Goal: Task Accomplishment & Management: Manage account settings

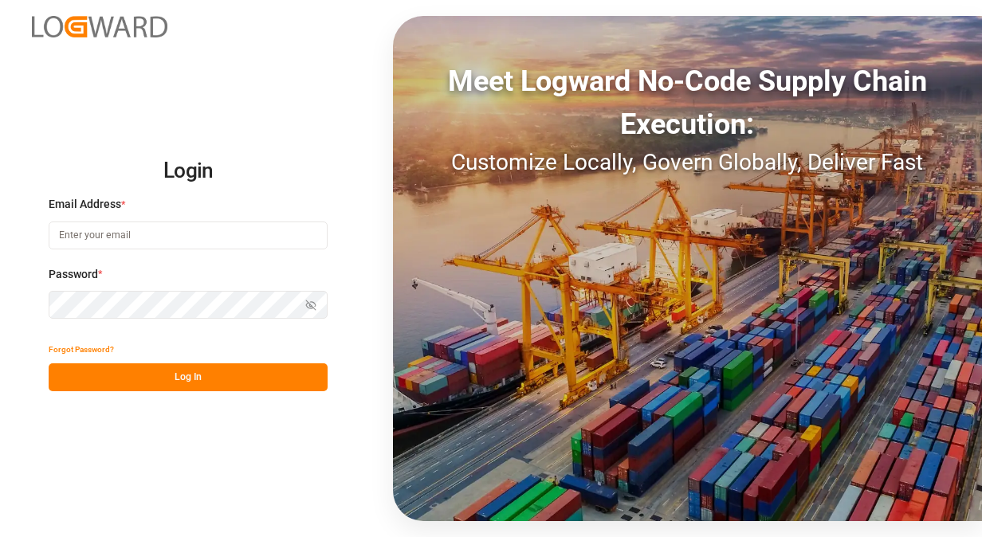
type input "[PERSON_NAME][EMAIL_ADDRESS][PERSON_NAME][PERSON_NAME][DOMAIN_NAME]"
click at [186, 379] on button "Log In" at bounding box center [188, 377] width 279 height 28
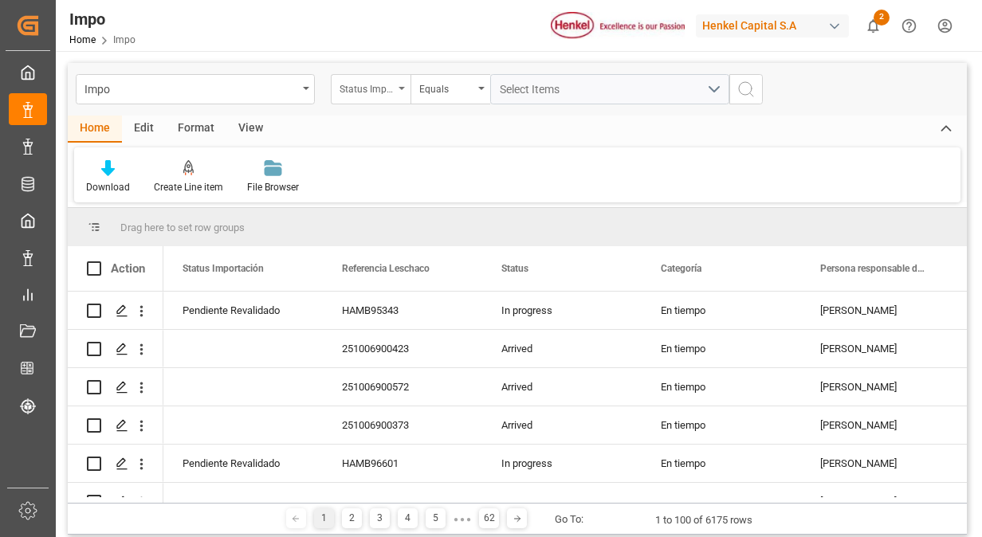
click at [400, 98] on div "Status Importación" at bounding box center [371, 89] width 80 height 30
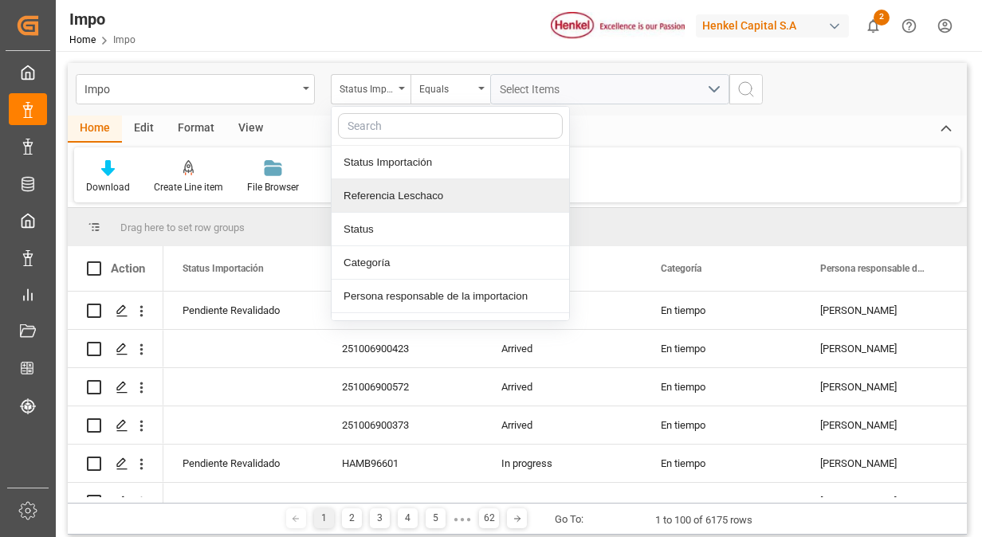
click at [439, 198] on div "Referencia Leschaco" at bounding box center [449, 195] width 237 height 33
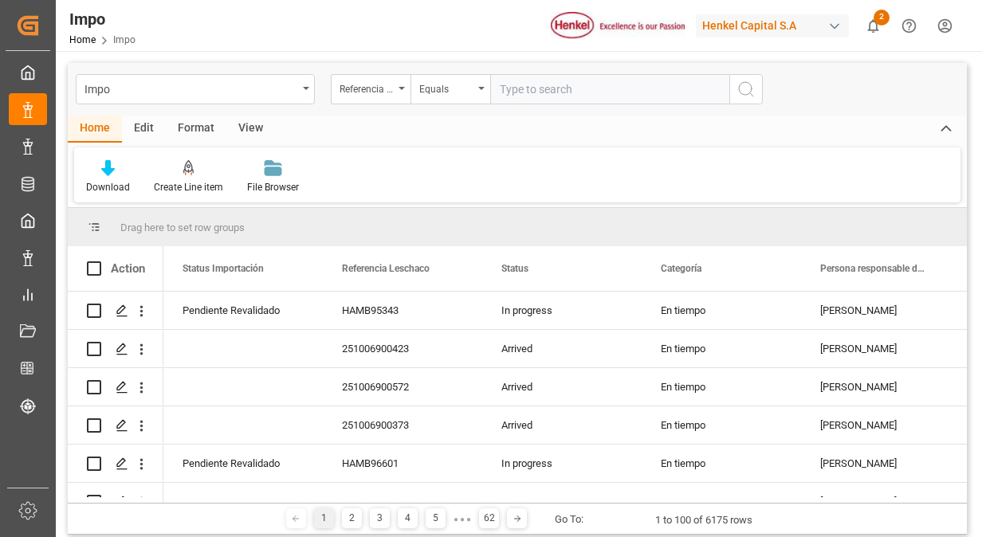
click at [540, 92] on input "text" at bounding box center [609, 89] width 239 height 30
type input "251015080048"
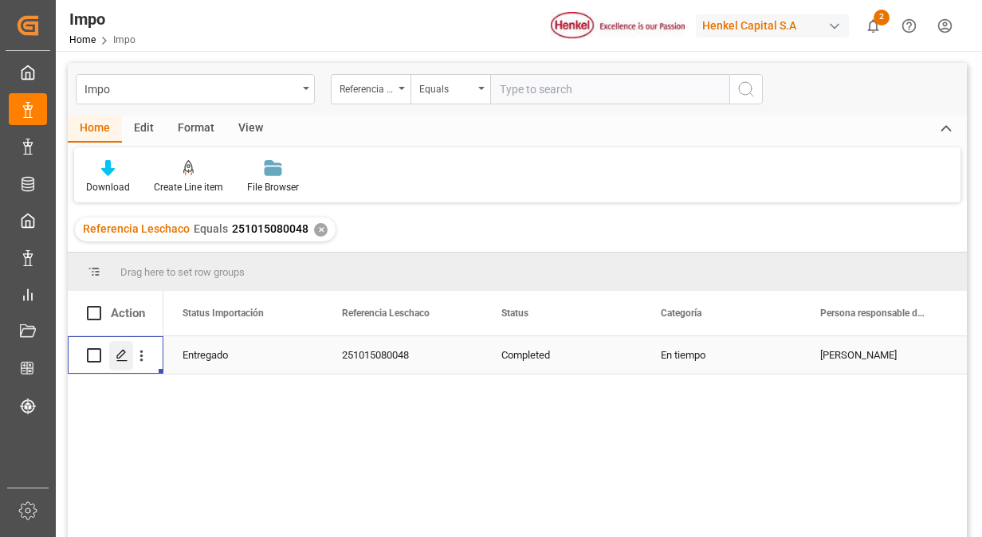
click at [123, 351] on icon "Press SPACE to select this row." at bounding box center [122, 355] width 13 height 13
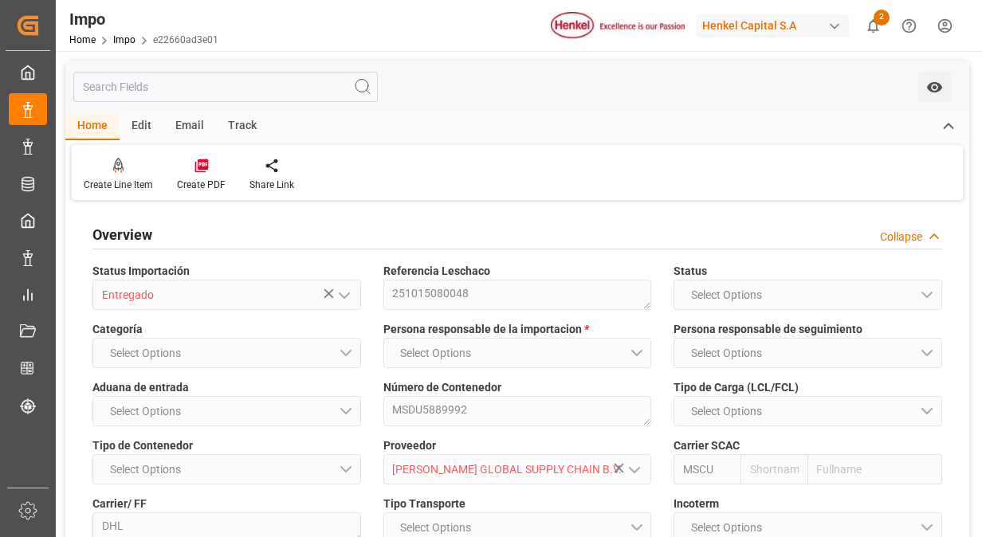
type input "MSC"
type input "Mediterranean Shipping Company"
type input "0"
type input "1"
type input "3.725"
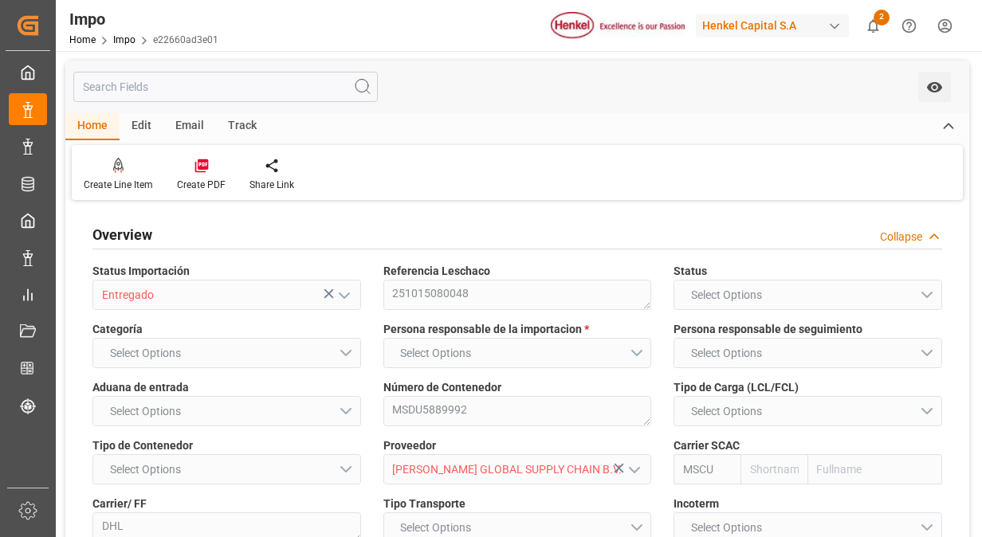
type input "4"
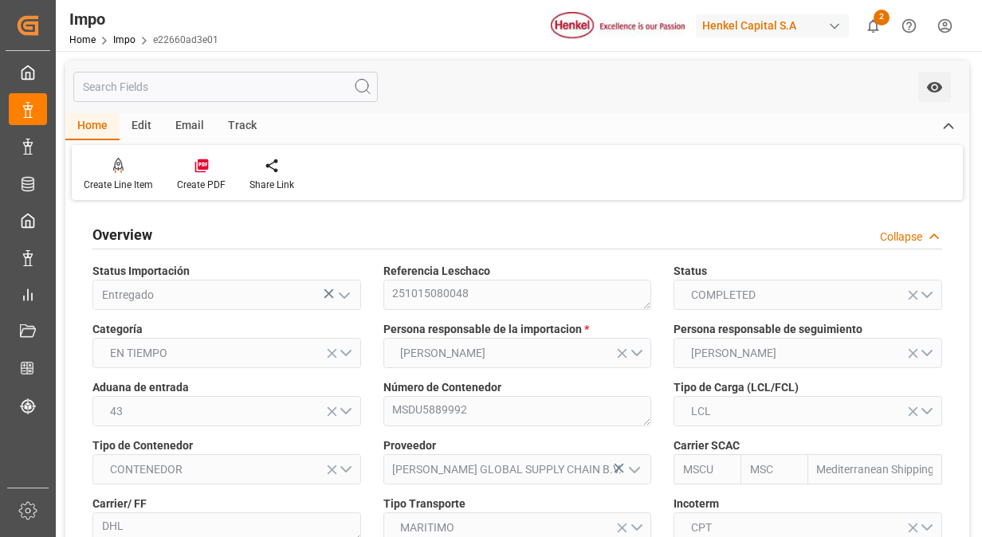
type input "[DATE]"
click at [374, 454] on div "[PERSON_NAME] GLOBAL SUPPLY CHAIN B.V." at bounding box center [517, 469] width 292 height 30
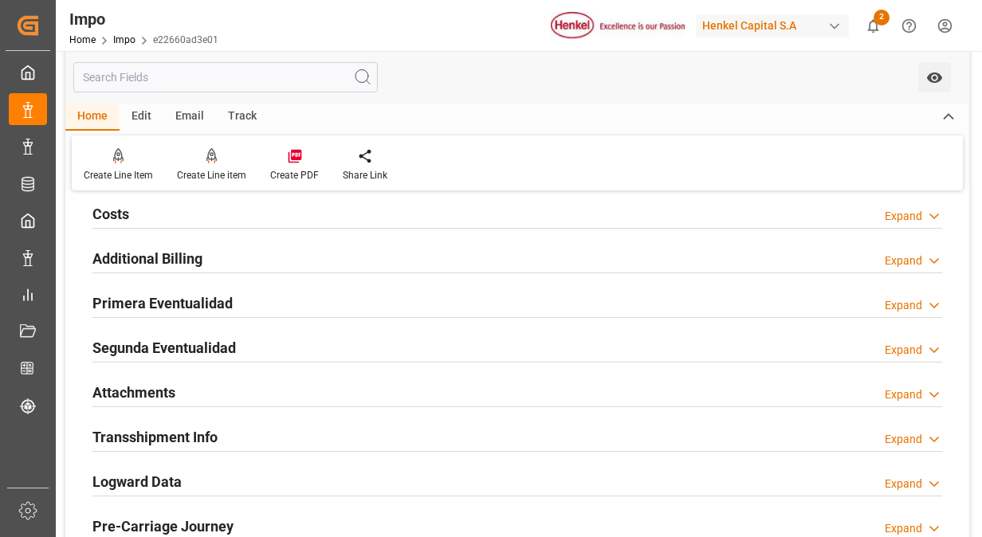
scroll to position [1179, 0]
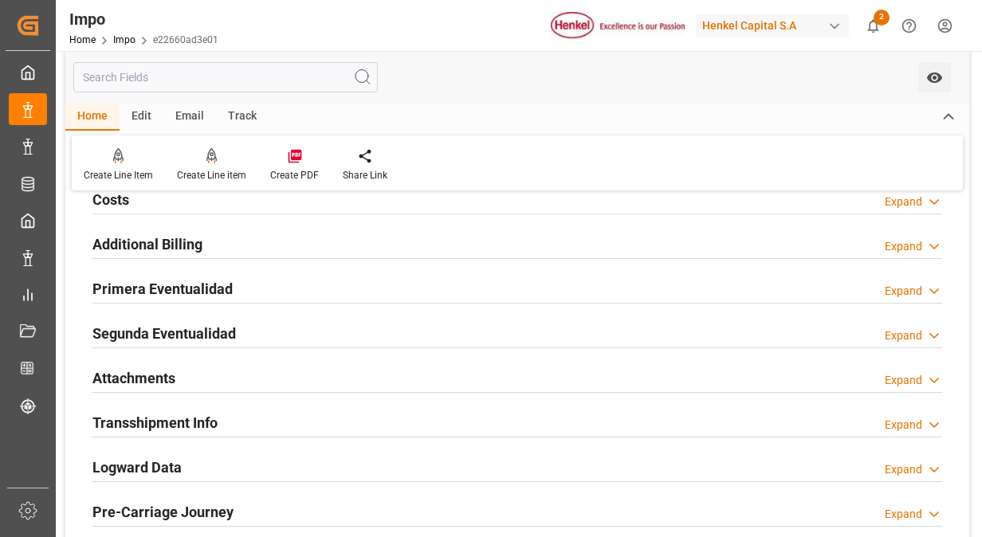
click at [209, 289] on h2 "Primera Eventualidad" at bounding box center [162, 289] width 140 height 22
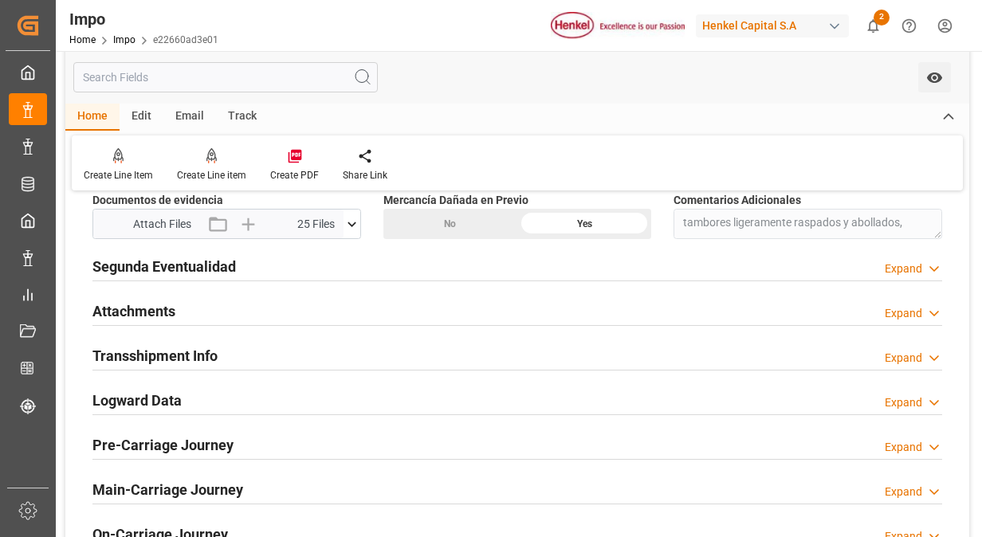
scroll to position [1307, 0]
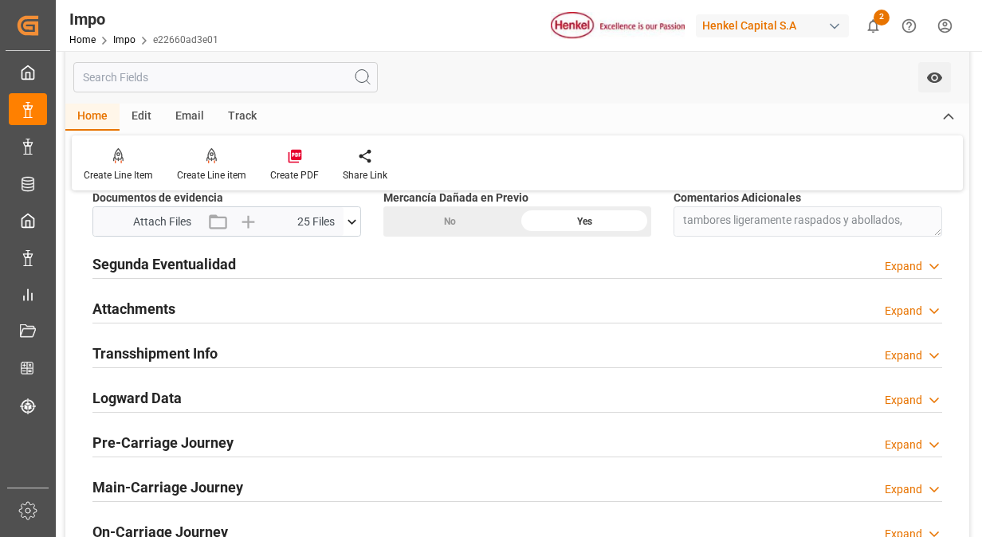
click at [351, 217] on icon at bounding box center [351, 222] width 17 height 17
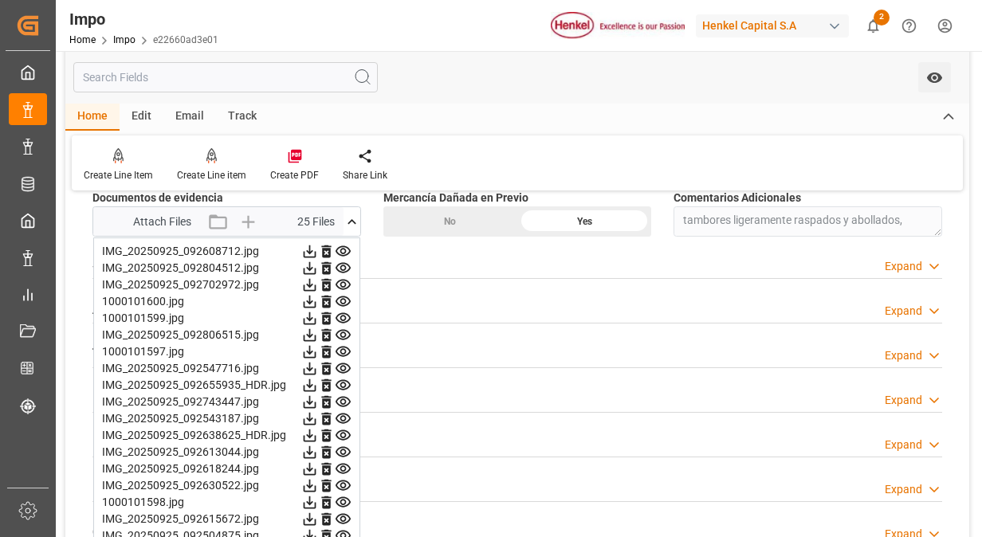
click at [339, 245] on icon at bounding box center [343, 251] width 17 height 17
click at [347, 265] on icon at bounding box center [343, 268] width 17 height 17
click at [338, 282] on icon at bounding box center [342, 285] width 15 height 10
click at [339, 296] on icon at bounding box center [343, 301] width 17 height 17
click at [339, 312] on icon at bounding box center [343, 318] width 17 height 17
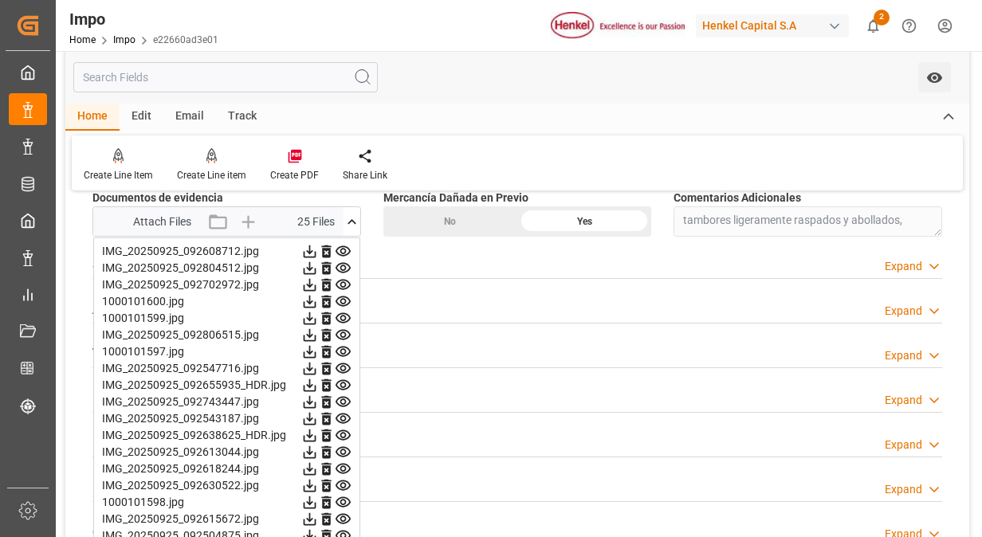
click at [339, 330] on icon at bounding box center [342, 335] width 15 height 10
click at [343, 328] on icon at bounding box center [343, 335] width 17 height 17
click at [344, 346] on icon at bounding box center [343, 351] width 17 height 17
click at [344, 363] on icon at bounding box center [342, 368] width 15 height 10
click at [344, 380] on icon at bounding box center [342, 385] width 15 height 10
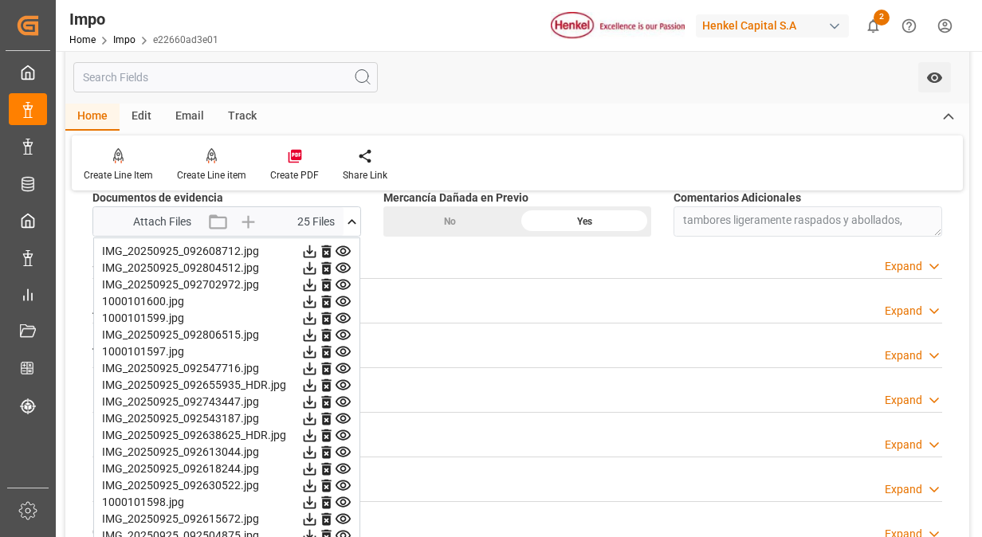
click at [343, 377] on icon at bounding box center [343, 385] width 17 height 17
click at [343, 397] on icon at bounding box center [342, 402] width 15 height 10
click at [343, 371] on icon at bounding box center [343, 368] width 17 height 17
click at [339, 383] on icon at bounding box center [343, 385] width 17 height 17
click at [342, 398] on icon at bounding box center [342, 402] width 15 height 10
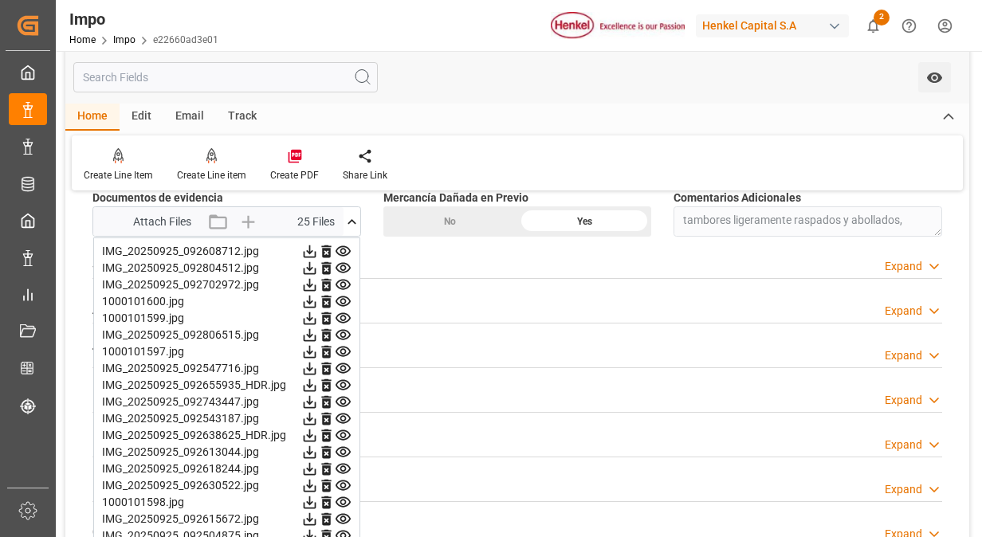
click at [343, 414] on icon at bounding box center [343, 418] width 17 height 17
click at [346, 396] on icon at bounding box center [343, 402] width 17 height 17
click at [342, 418] on icon at bounding box center [342, 419] width 15 height 10
click at [342, 431] on icon at bounding box center [343, 435] width 17 height 17
click at [343, 429] on icon at bounding box center [343, 435] width 17 height 17
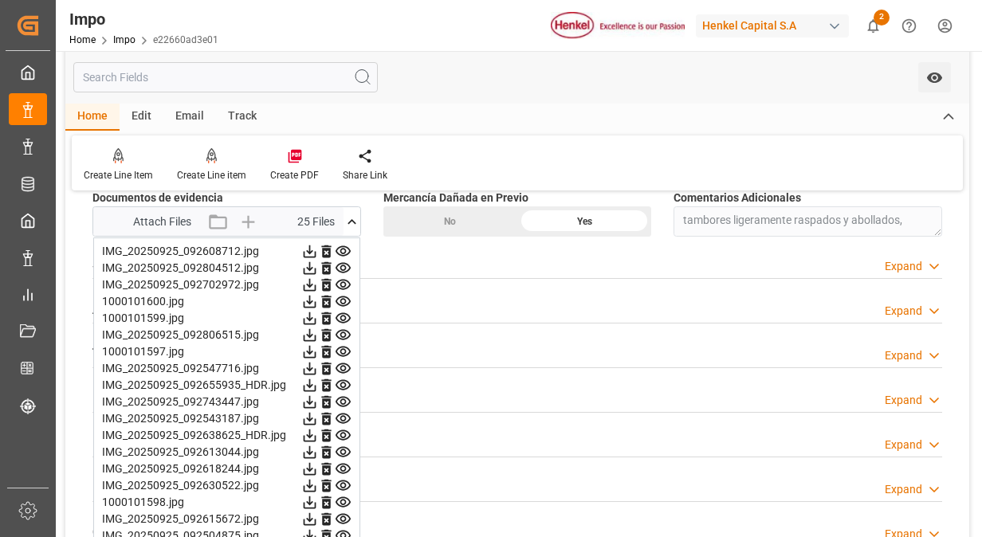
click at [343, 447] on icon at bounding box center [342, 452] width 15 height 10
click at [342, 461] on icon at bounding box center [343, 469] width 17 height 17
click at [345, 480] on icon at bounding box center [342, 485] width 15 height 10
click at [345, 494] on icon at bounding box center [343, 502] width 17 height 17
click at [345, 511] on icon at bounding box center [343, 519] width 17 height 17
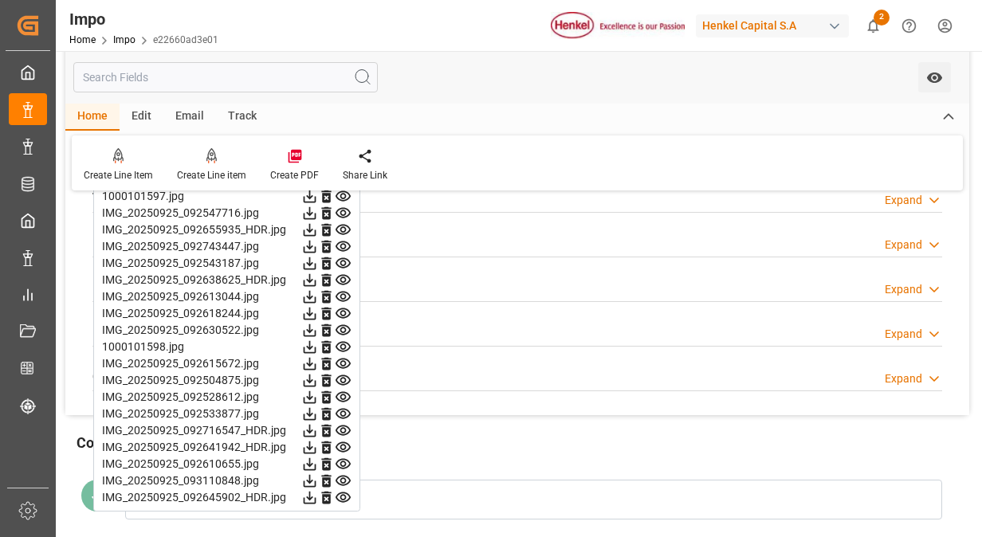
scroll to position [1466, 0]
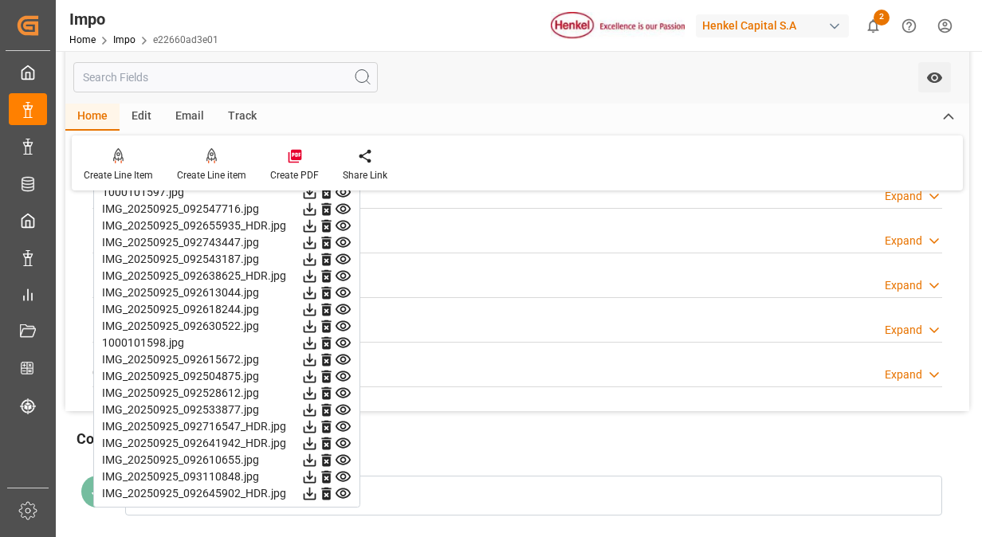
click at [343, 368] on icon at bounding box center [343, 376] width 17 height 17
click at [341, 386] on icon at bounding box center [343, 393] width 17 height 17
click at [341, 402] on icon at bounding box center [343, 410] width 17 height 17
click at [346, 419] on icon at bounding box center [343, 426] width 17 height 17
click at [341, 440] on icon at bounding box center [342, 443] width 15 height 10
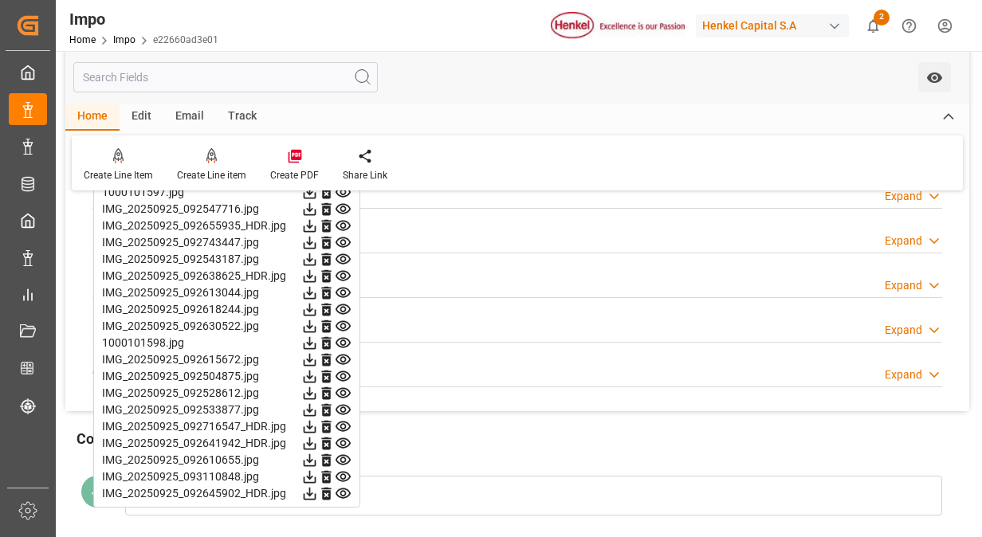
click at [341, 453] on icon at bounding box center [343, 460] width 17 height 17
click at [343, 471] on icon at bounding box center [343, 477] width 17 height 17
click at [345, 488] on icon at bounding box center [342, 493] width 15 height 10
click at [125, 42] on link "Impo" at bounding box center [124, 39] width 22 height 11
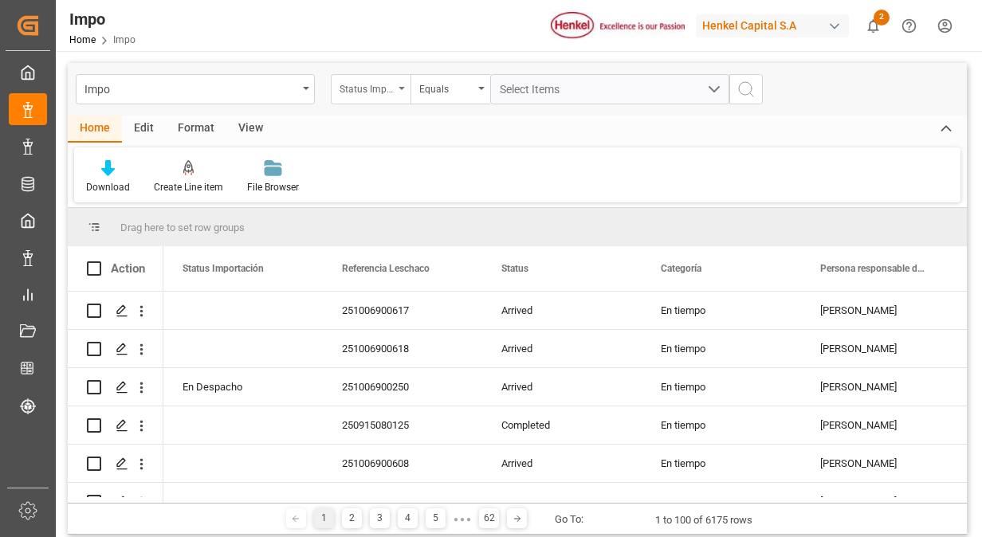
click at [402, 83] on div "Status Importación" at bounding box center [371, 89] width 80 height 30
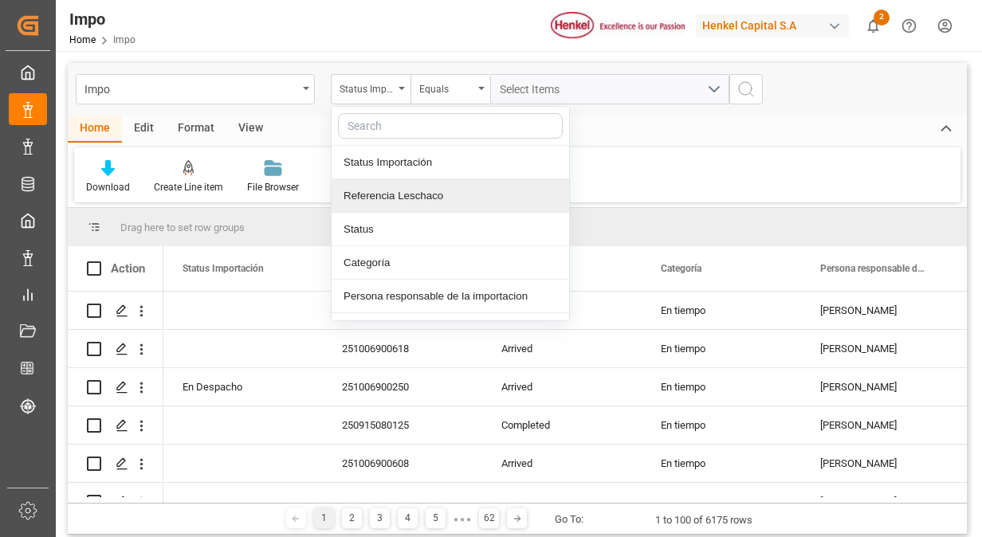
click at [424, 193] on div "Referencia Leschaco" at bounding box center [449, 195] width 237 height 33
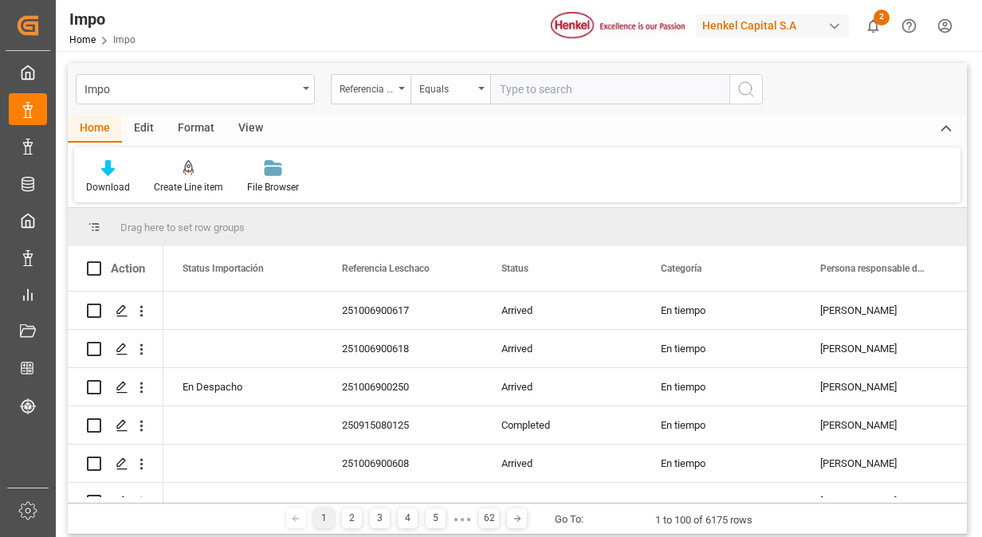
click at [543, 89] on input "text" at bounding box center [609, 89] width 239 height 30
type input "251015080047"
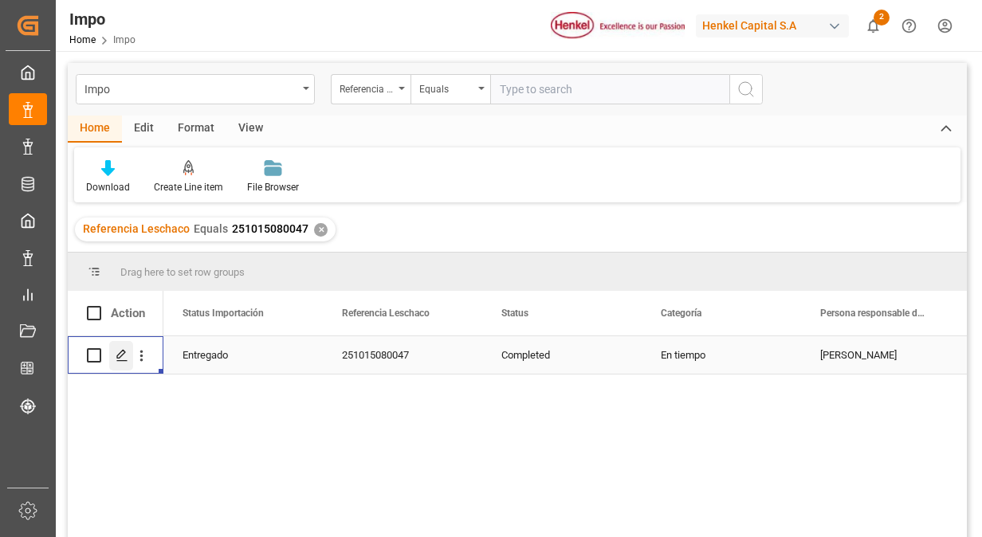
click at [121, 357] on polygon "Press SPACE to select this row." at bounding box center [121, 355] width 8 height 8
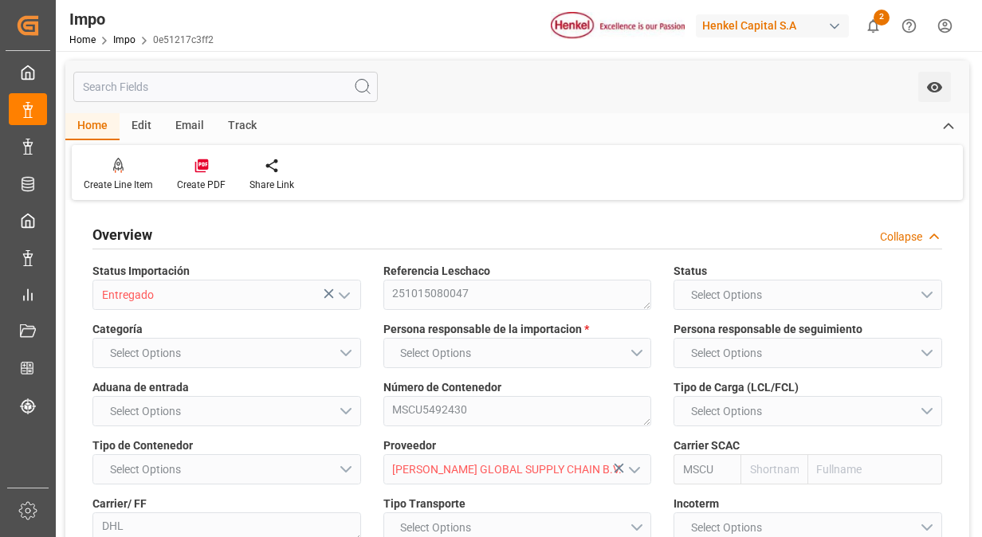
type input "MSC"
type input "Mediterranean Shipping Company"
type input "0"
type input "1"
type input "5.28"
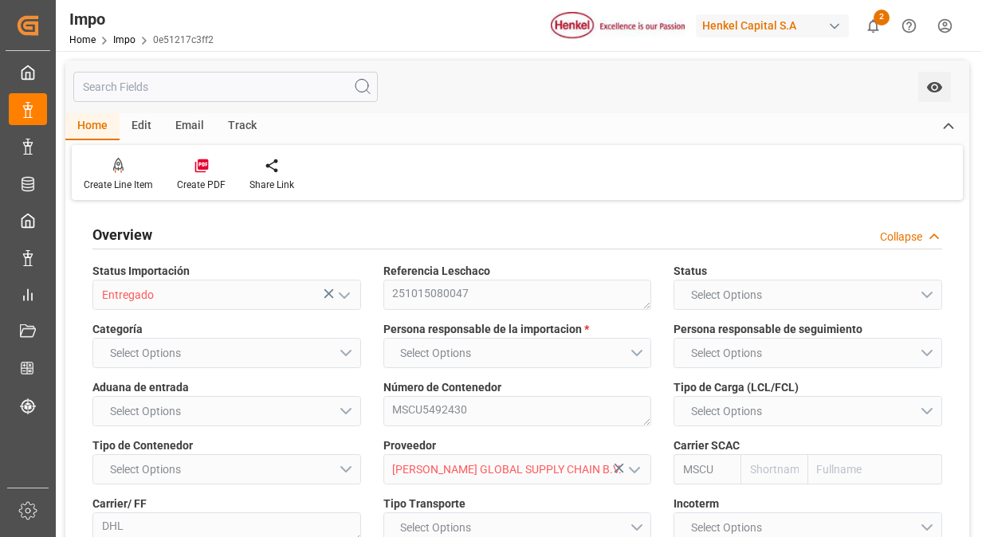
type input "3"
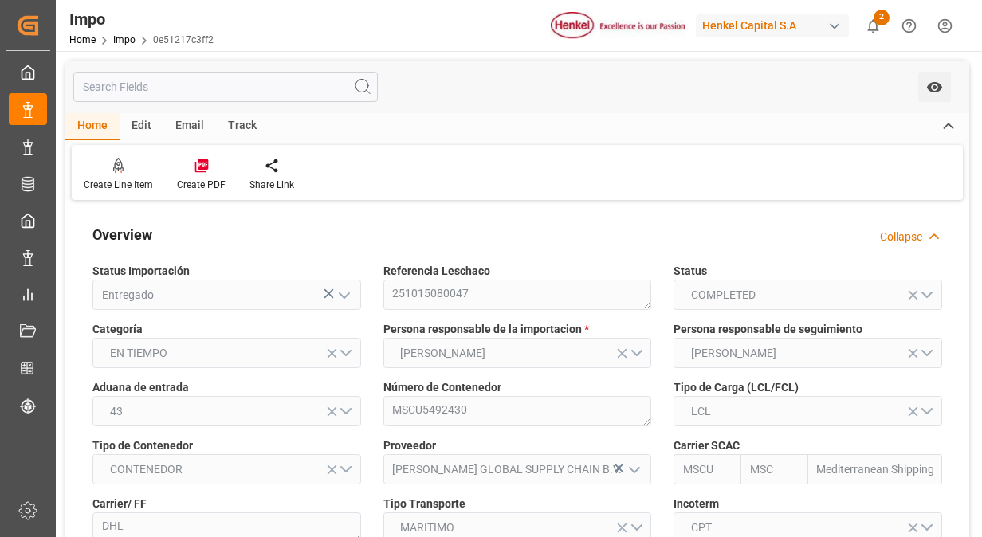
type input "[DATE]"
click at [365, 393] on div "Aduana de entrada 43" at bounding box center [226, 403] width 291 height 58
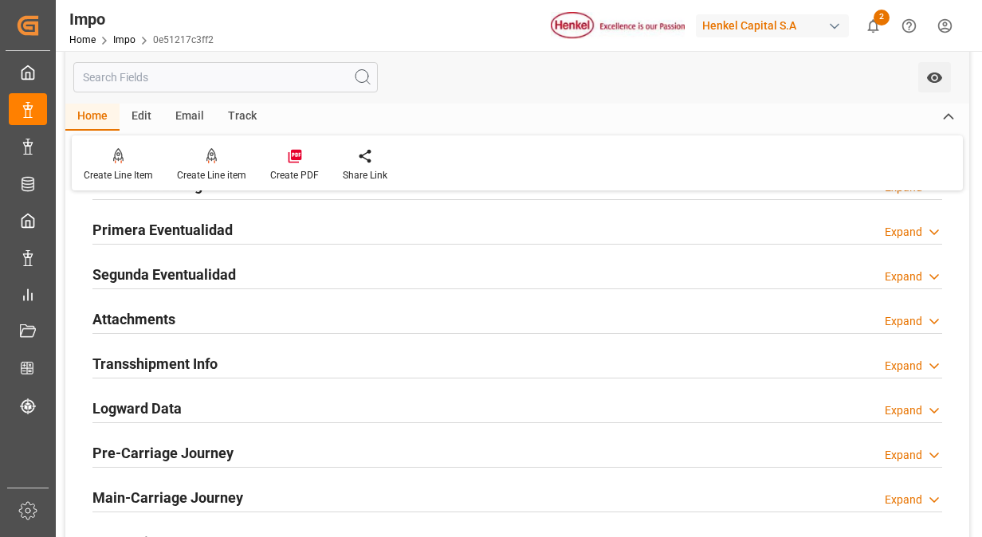
scroll to position [1243, 0]
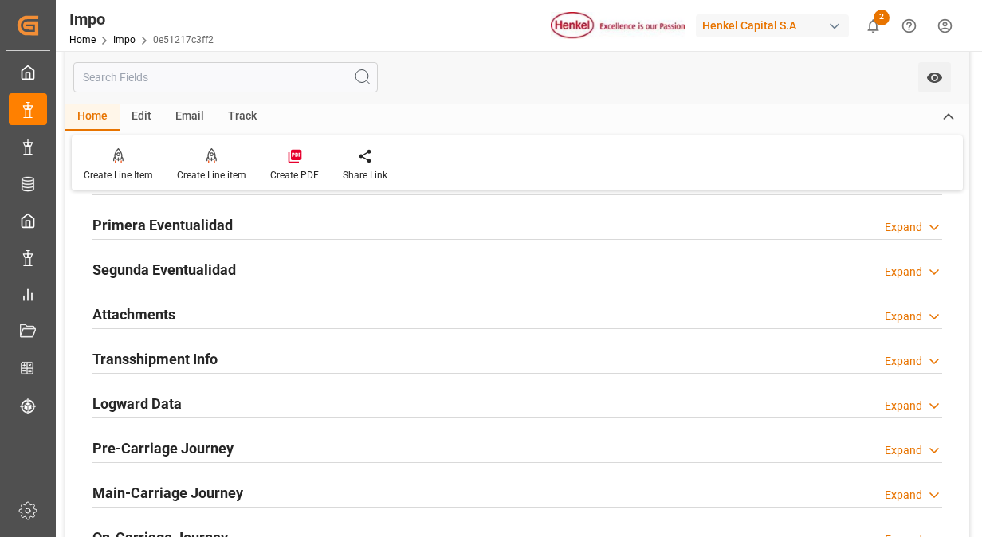
click at [199, 215] on h2 "Primera Eventualidad" at bounding box center [162, 225] width 140 height 22
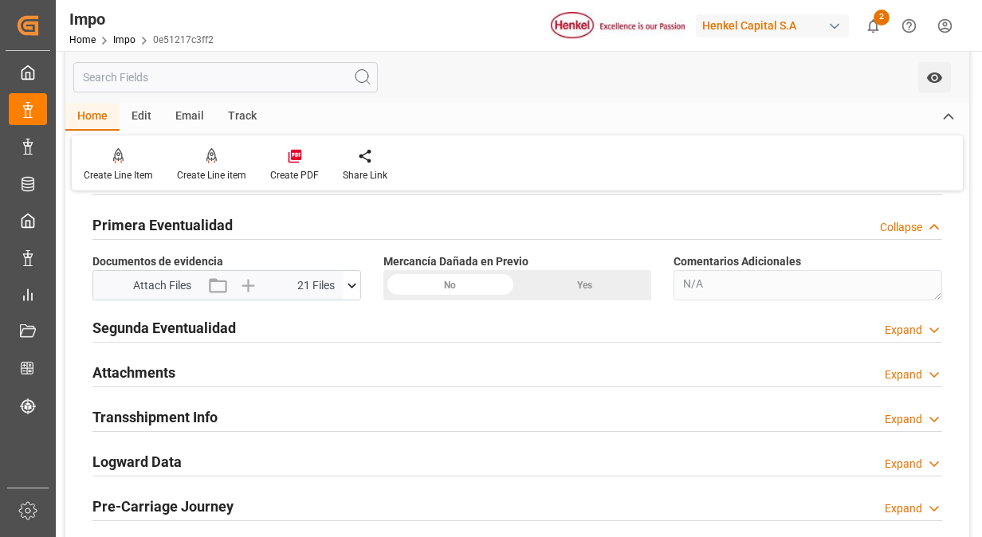
click at [371, 275] on div "Documentos de evidencia Attach Files 21 Files IMG_20250924_1039290...9_MFNR.jpg…" at bounding box center [226, 277] width 291 height 58
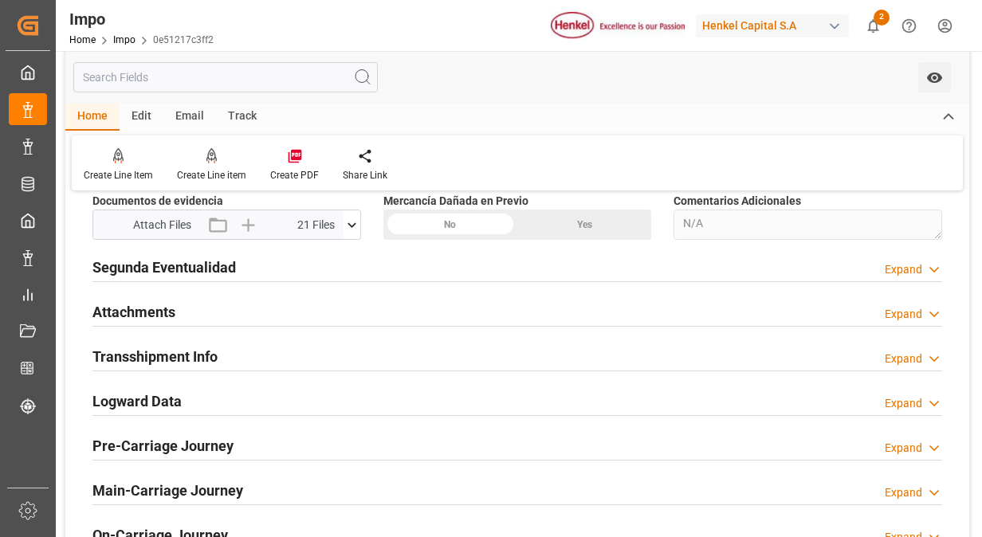
scroll to position [1307, 0]
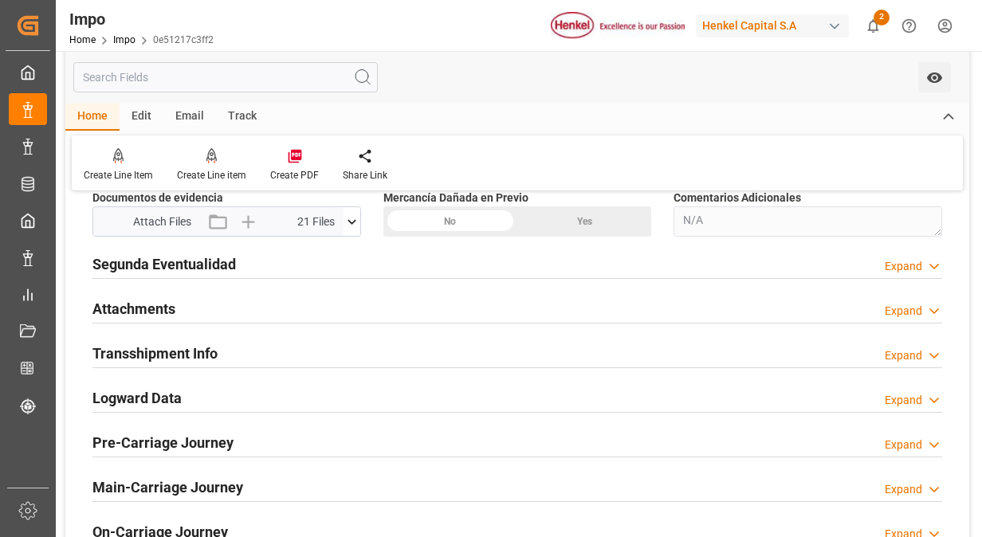
click at [354, 219] on icon at bounding box center [351, 221] width 9 height 5
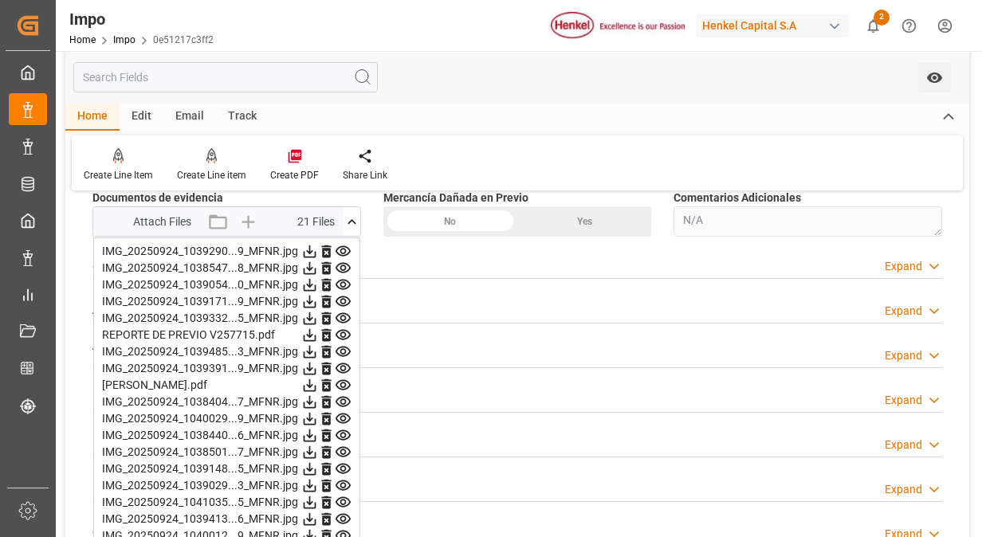
click at [346, 247] on icon at bounding box center [342, 251] width 15 height 10
click at [341, 260] on icon at bounding box center [343, 268] width 17 height 17
click at [343, 284] on icon at bounding box center [343, 284] width 17 height 17
click at [343, 296] on icon at bounding box center [342, 301] width 15 height 10
click at [344, 313] on icon at bounding box center [342, 318] width 15 height 10
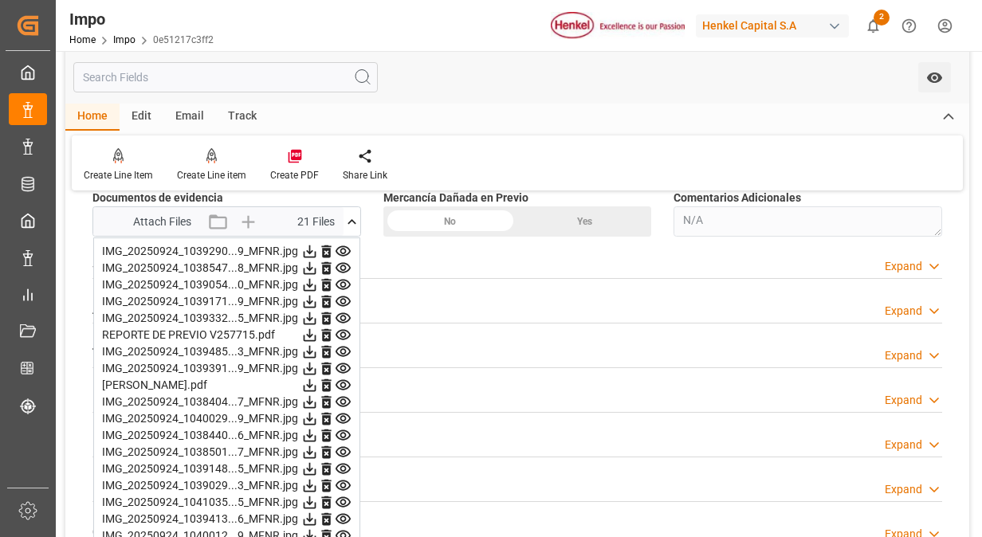
click at [343, 328] on icon at bounding box center [343, 335] width 17 height 17
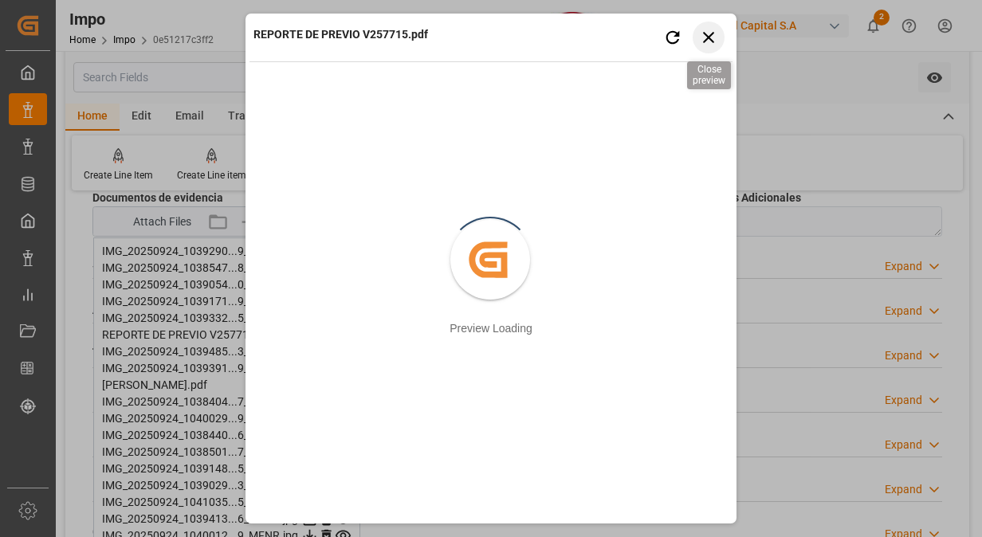
click at [711, 41] on icon "button" at bounding box center [709, 37] width 20 height 20
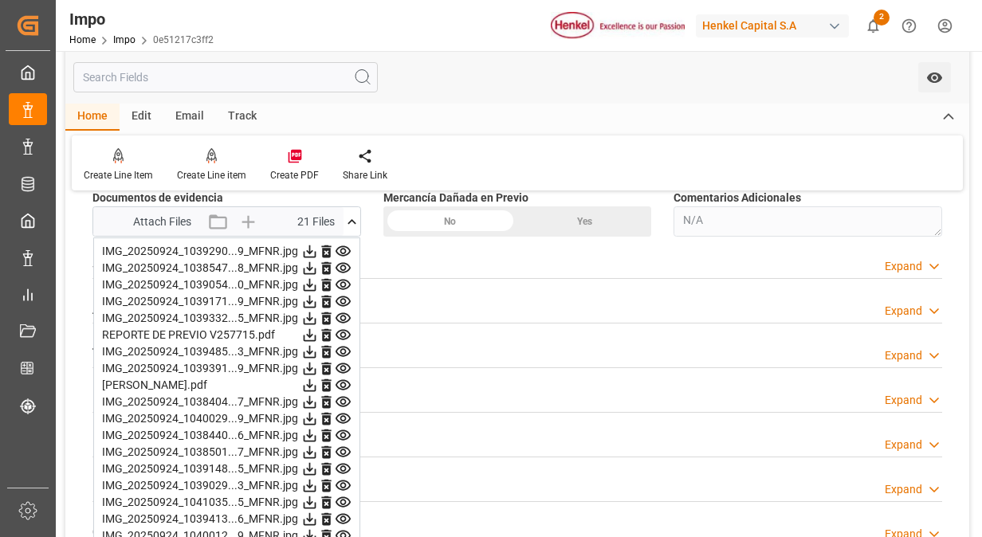
click at [342, 347] on icon at bounding box center [343, 351] width 17 height 17
click at [345, 363] on icon at bounding box center [342, 368] width 15 height 10
click at [343, 397] on icon at bounding box center [342, 402] width 15 height 10
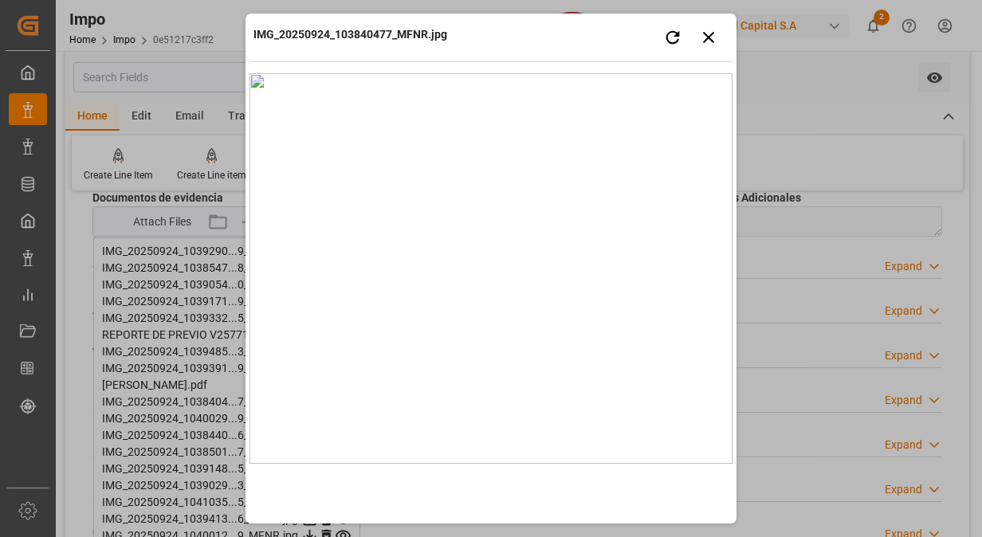
click at [443, 293] on img at bounding box center [490, 268] width 483 height 390
click at [494, 29] on div "IMG_20250924_103840477_MFNR.jpg Retry Close preview" at bounding box center [490, 40] width 483 height 44
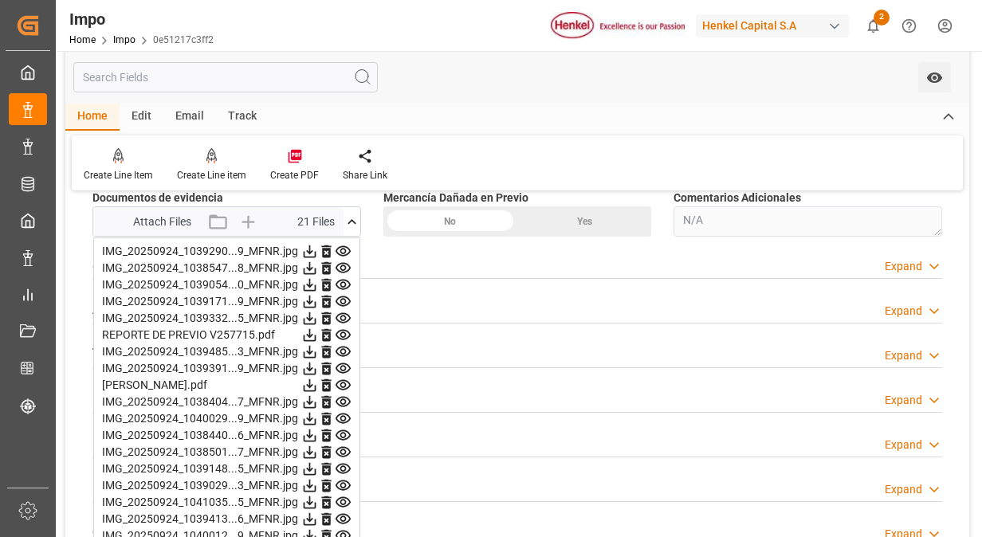
click at [341, 398] on icon at bounding box center [342, 402] width 15 height 10
click at [345, 414] on icon at bounding box center [342, 419] width 15 height 10
click at [346, 428] on icon at bounding box center [343, 435] width 17 height 17
click at [346, 447] on icon at bounding box center [342, 452] width 15 height 10
click at [341, 427] on icon at bounding box center [343, 435] width 17 height 17
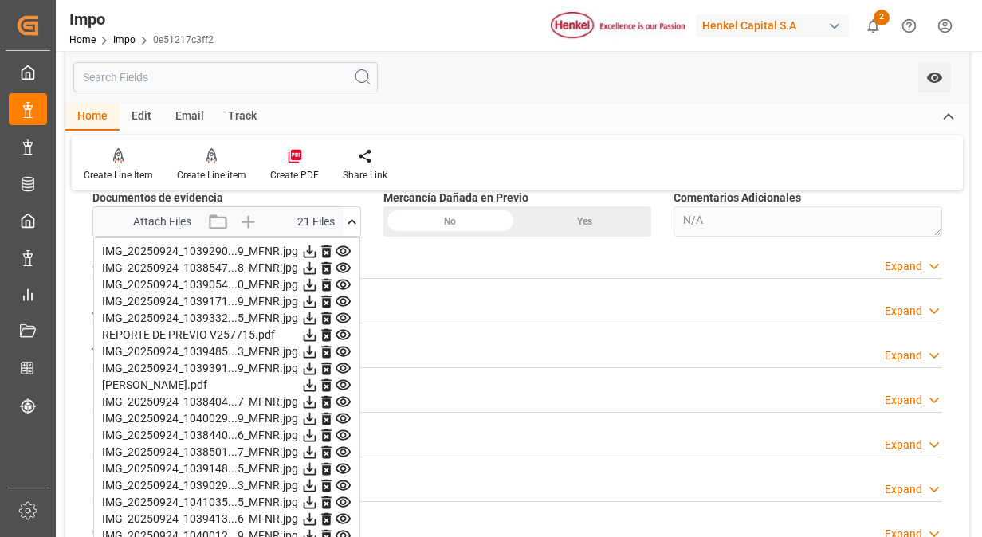
click at [344, 444] on icon at bounding box center [343, 452] width 17 height 17
click at [347, 464] on icon at bounding box center [343, 469] width 17 height 17
click at [342, 448] on icon at bounding box center [343, 452] width 17 height 17
click at [343, 469] on icon at bounding box center [342, 469] width 15 height 10
click at [343, 485] on icon at bounding box center [342, 485] width 15 height 10
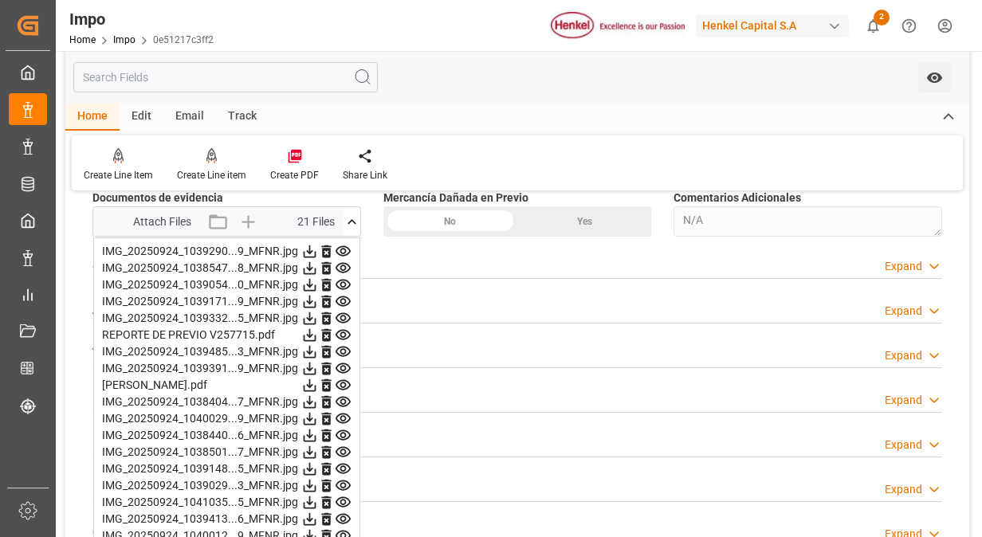
click at [344, 497] on icon at bounding box center [342, 502] width 15 height 10
click at [344, 511] on icon at bounding box center [343, 519] width 17 height 17
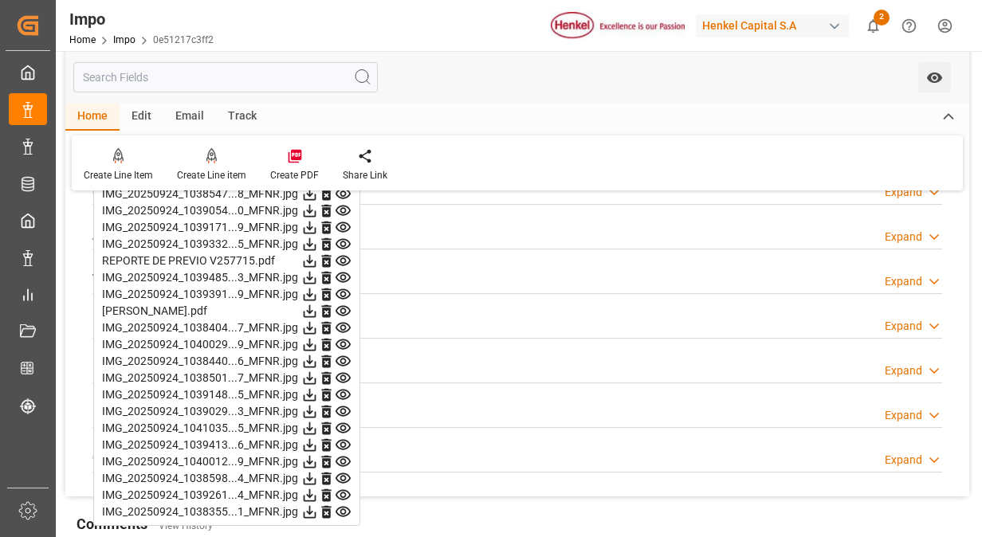
scroll to position [1402, 0]
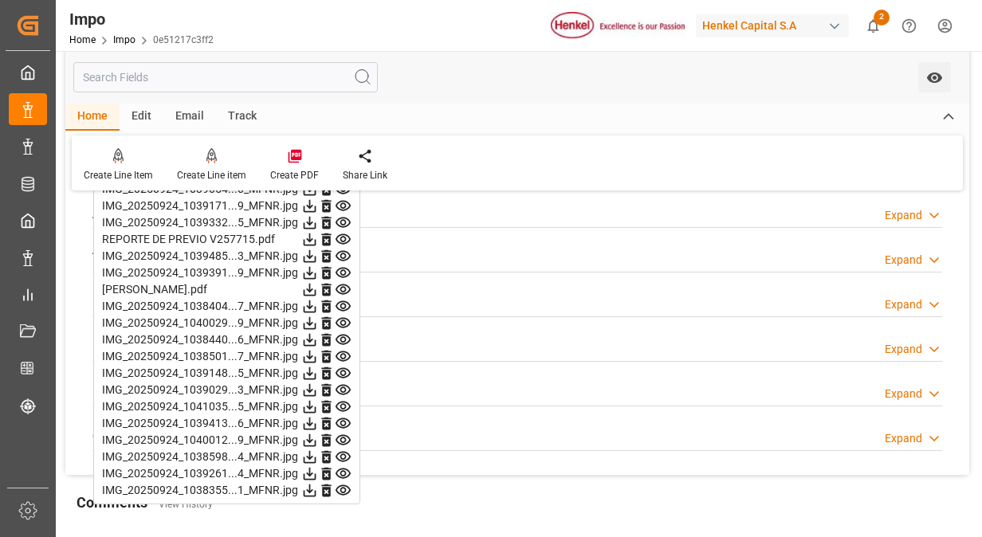
click at [340, 415] on icon at bounding box center [343, 423] width 17 height 17
click at [343, 432] on icon at bounding box center [343, 440] width 17 height 17
click at [338, 453] on icon at bounding box center [343, 457] width 17 height 17
click at [341, 469] on icon at bounding box center [342, 474] width 15 height 10
click at [341, 482] on icon at bounding box center [343, 490] width 17 height 17
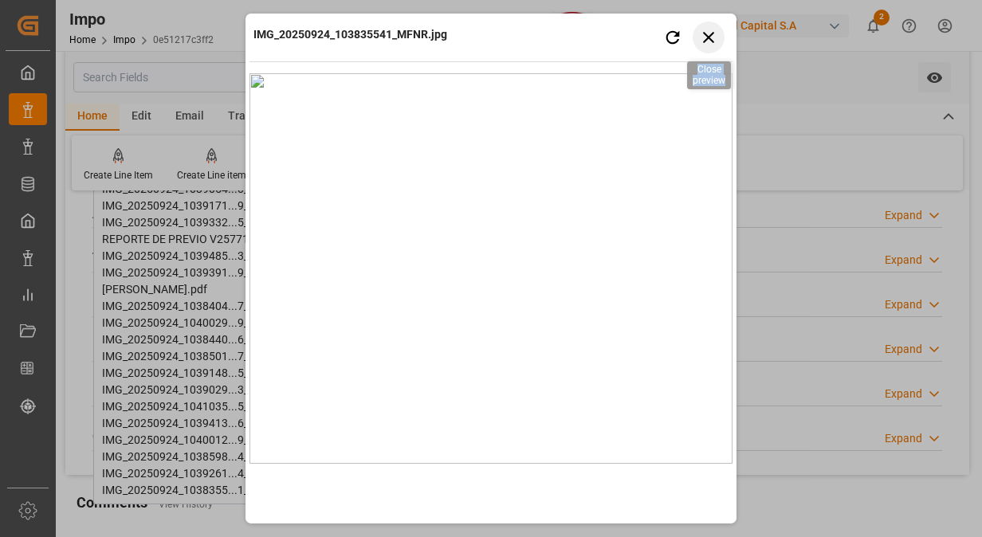
drag, startPoint x: 577, startPoint y: 39, endPoint x: 712, endPoint y: 40, distance: 134.7
click at [712, 40] on div "IMG_20250924_103835541_MFNR.jpg Retry Close preview" at bounding box center [490, 40] width 483 height 44
click at [712, 40] on icon "button" at bounding box center [708, 37] width 11 height 11
